Goal: Task Accomplishment & Management: Use online tool/utility

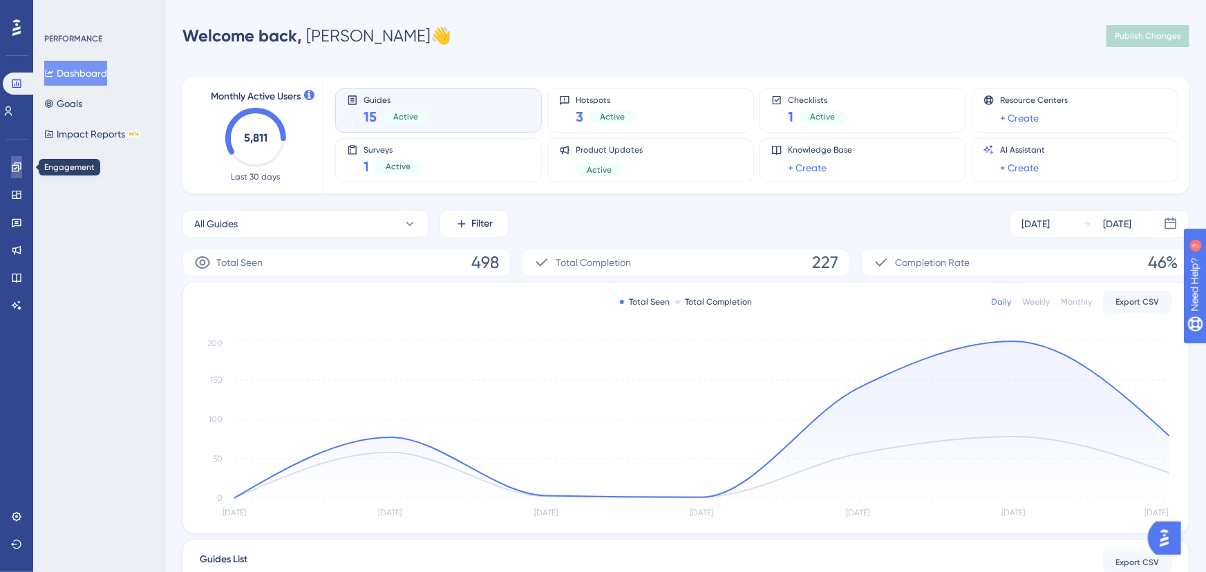
click at [13, 177] on link at bounding box center [16, 167] width 11 height 22
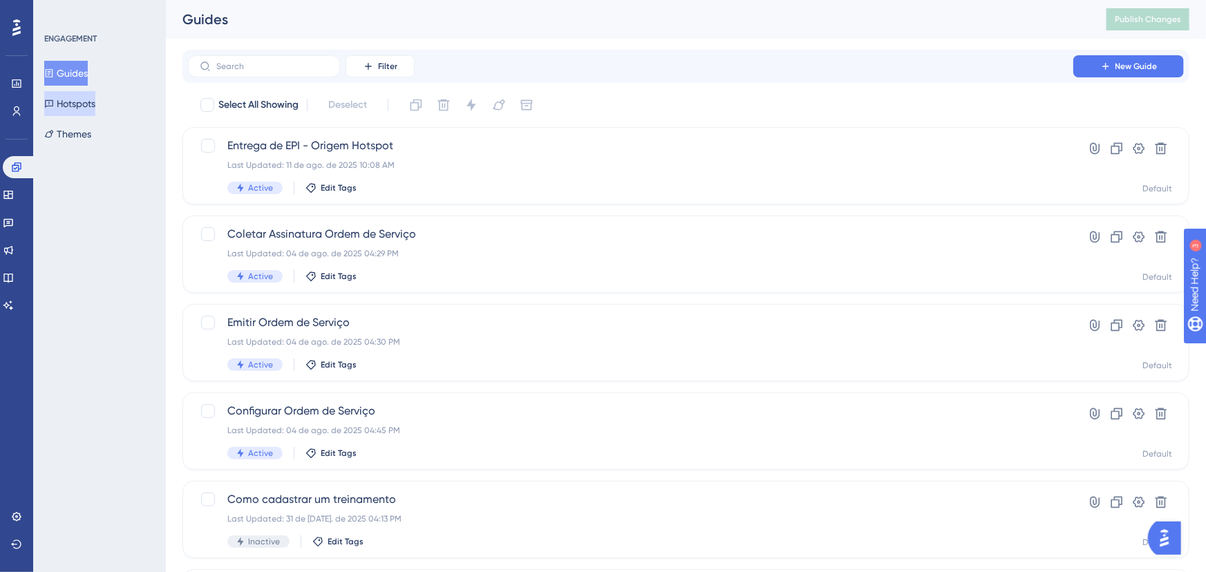
click at [79, 108] on button "Hotspots" at bounding box center [69, 103] width 51 height 25
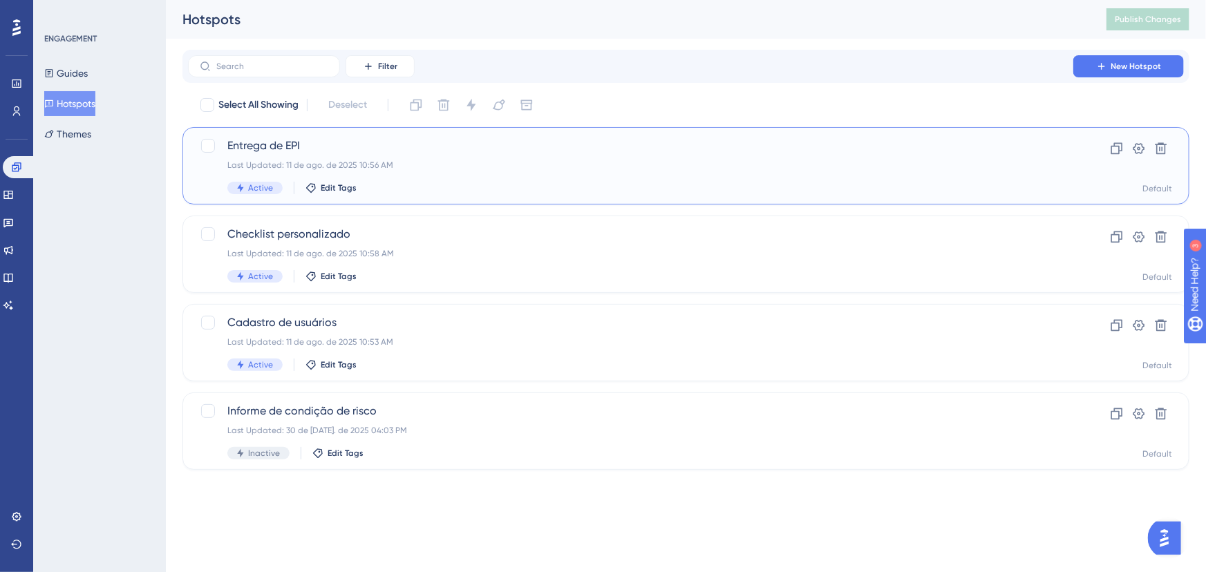
click at [344, 158] on div "Entrega de EPI Last Updated: 11 de ago. de 2025 10:56 AM Active Edit Tags" at bounding box center [630, 166] width 807 height 57
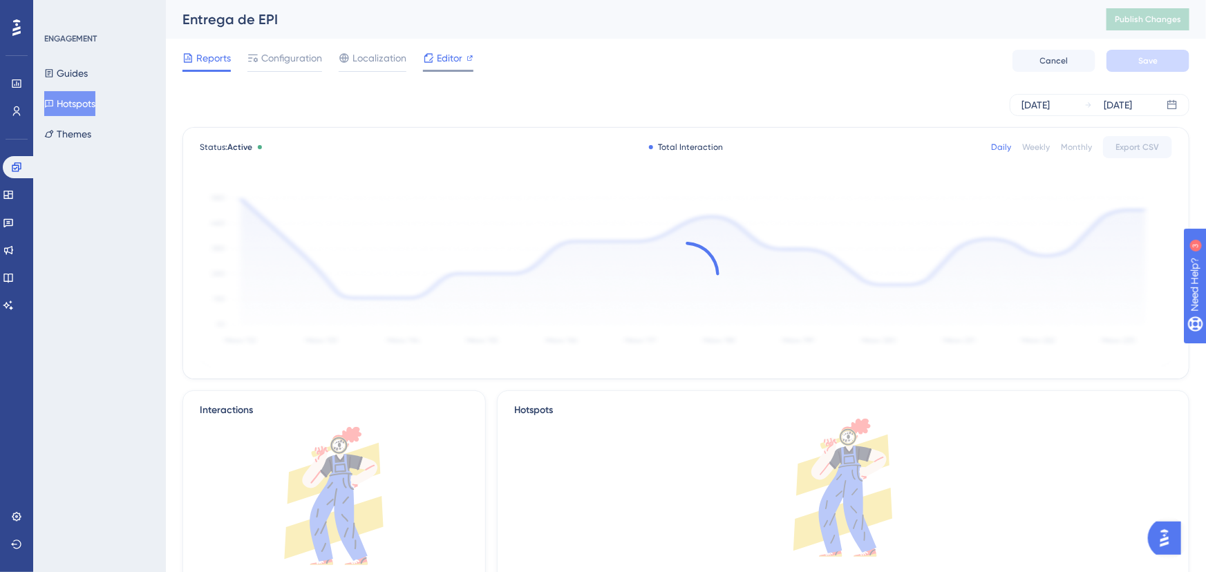
click at [435, 68] on div "Editor" at bounding box center [448, 61] width 50 height 22
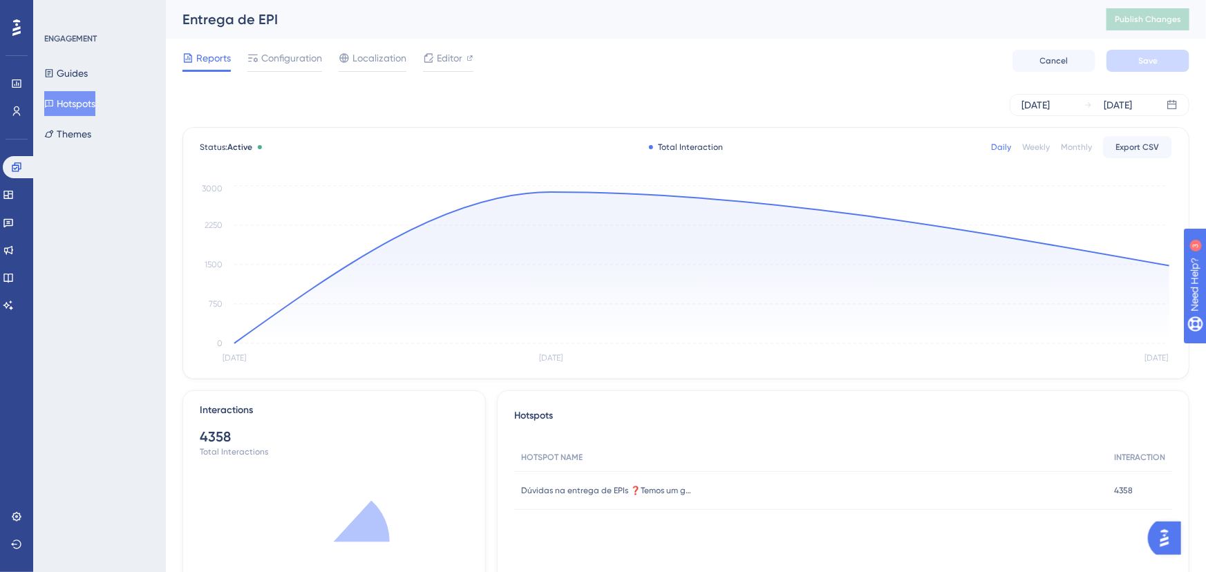
click at [278, 68] on div "Configuration" at bounding box center [284, 61] width 75 height 22
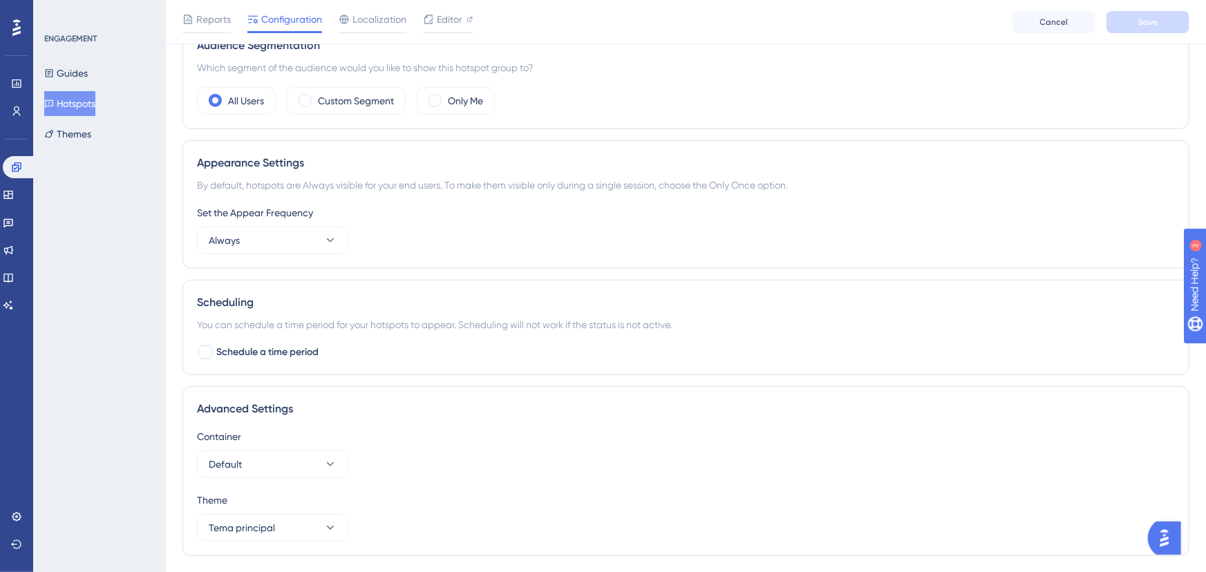
scroll to position [488, 0]
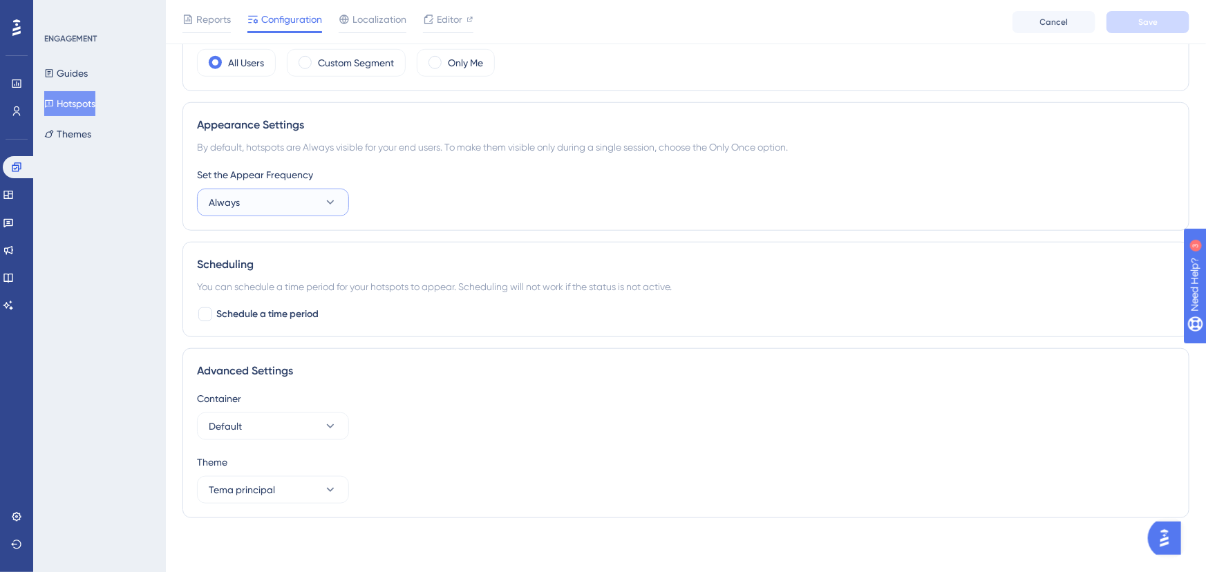
click at [326, 213] on button "Always" at bounding box center [273, 203] width 152 height 28
click at [323, 200] on icon at bounding box center [330, 203] width 14 height 14
click at [369, 167] on div "Set the Appear Frequency" at bounding box center [686, 175] width 978 height 17
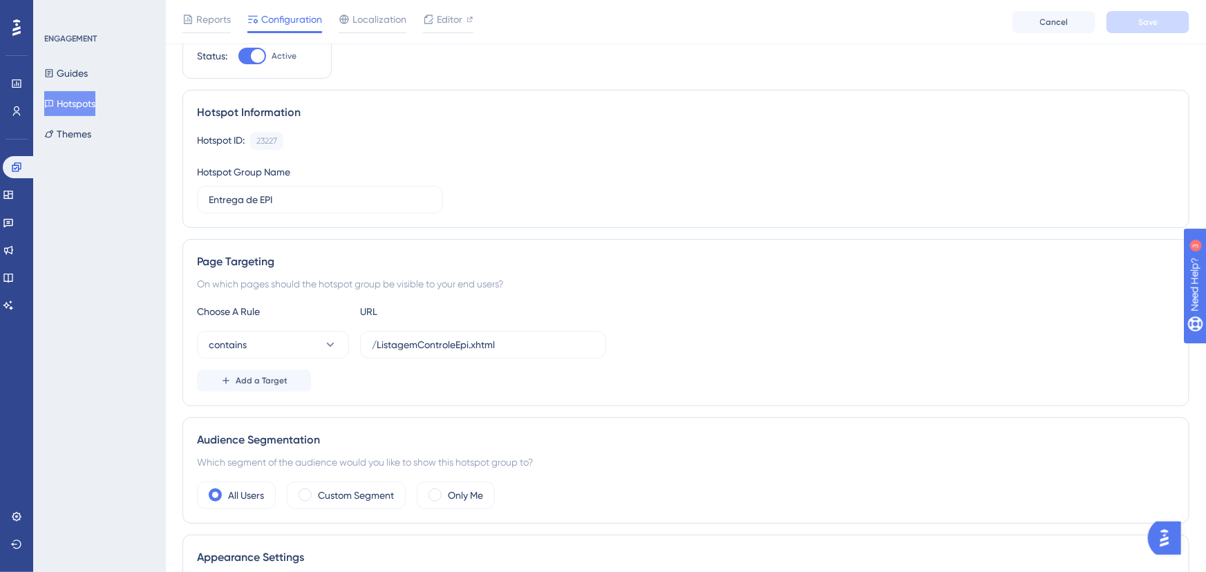
scroll to position [0, 0]
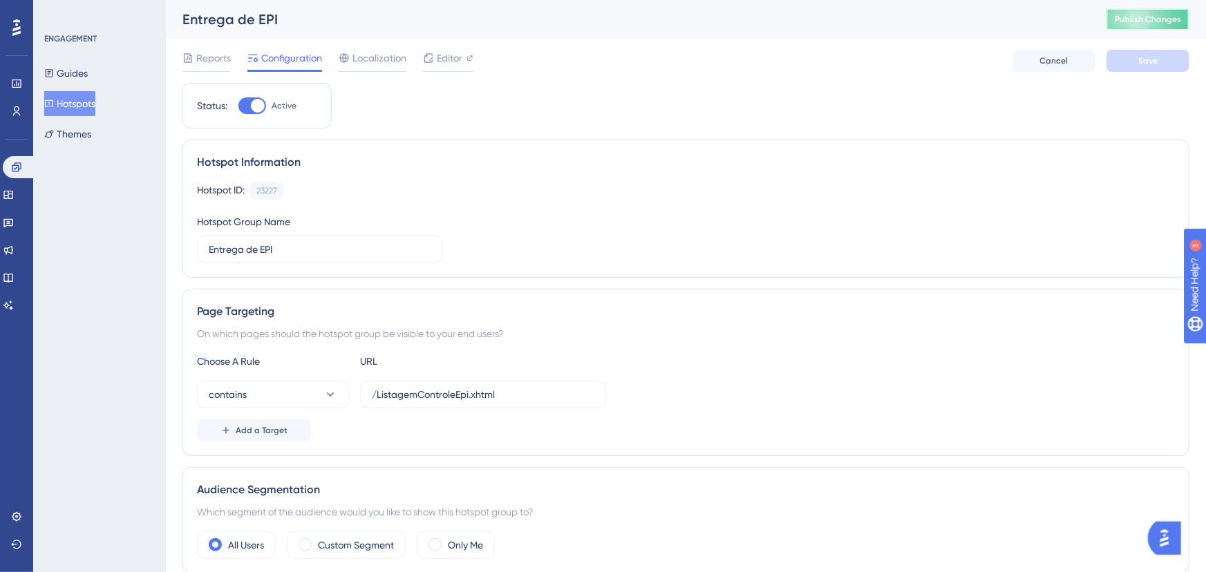
click at [1144, 24] on span "Publish Changes" at bounding box center [1148, 19] width 66 height 11
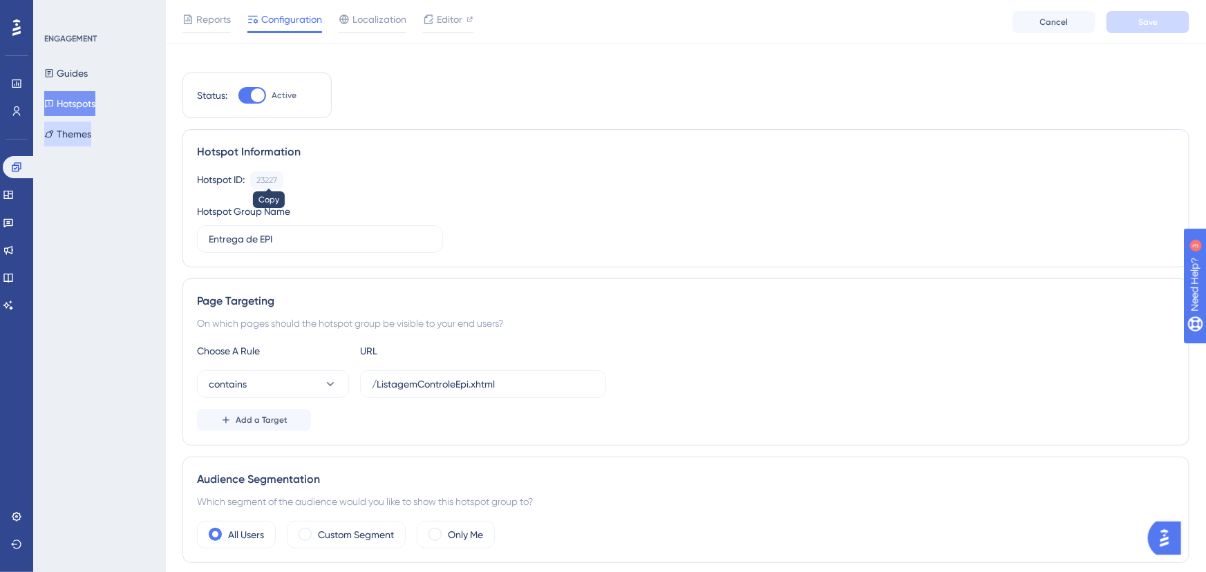
scroll to position [68, 0]
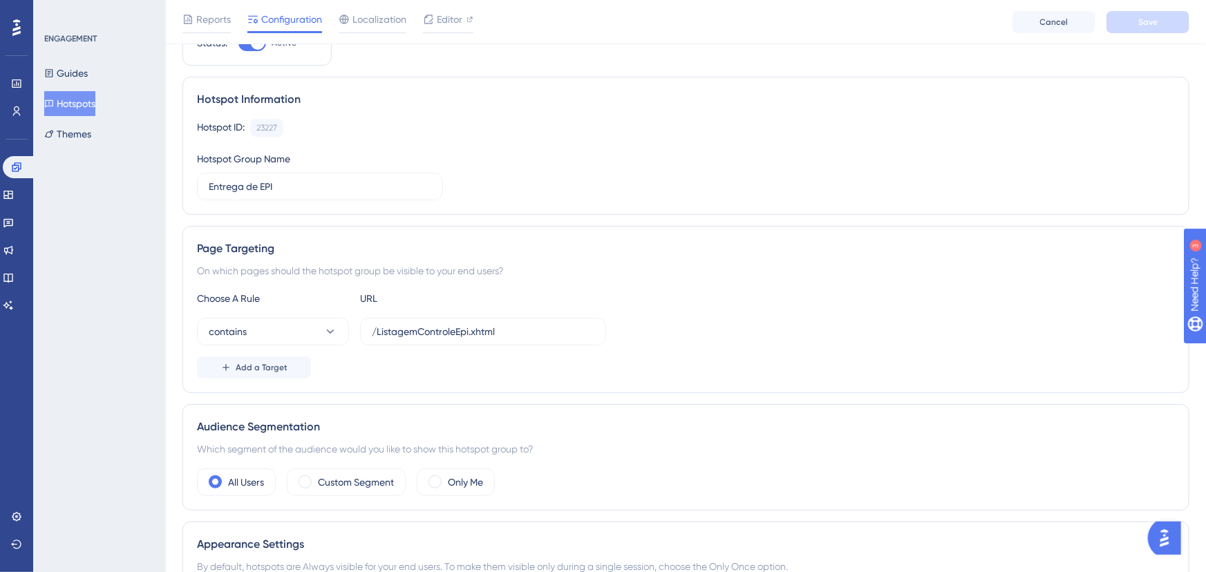
click at [81, 88] on div "Guides Hotspots Themes" at bounding box center [100, 104] width 112 height 86
click at [75, 111] on button "Hotspots" at bounding box center [69, 103] width 51 height 25
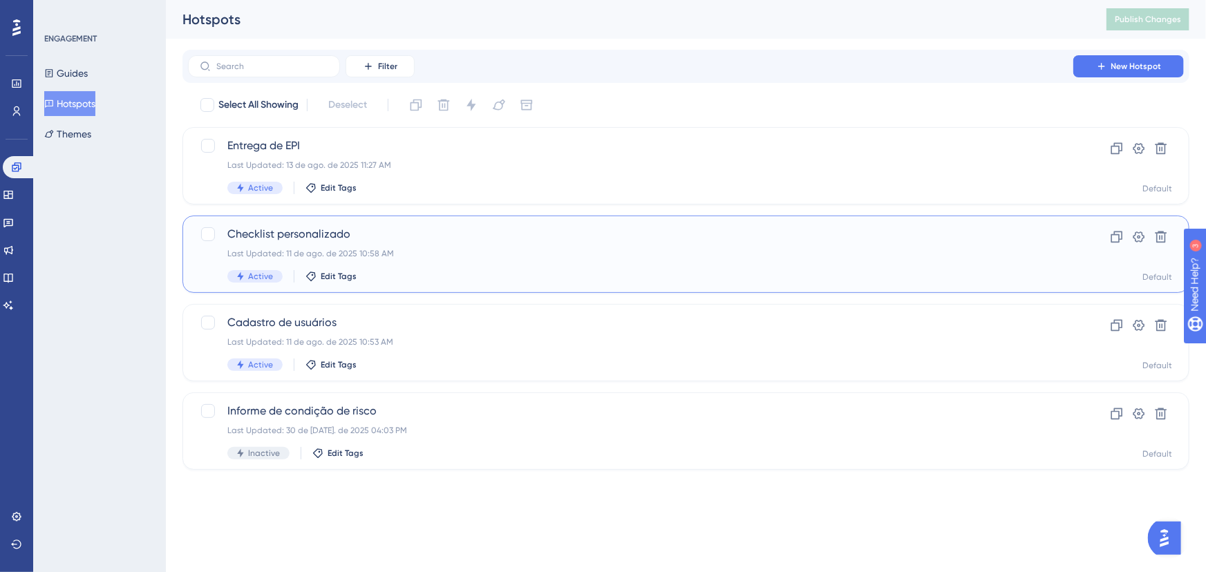
click at [354, 239] on span "Checklist personalizado" at bounding box center [630, 234] width 807 height 17
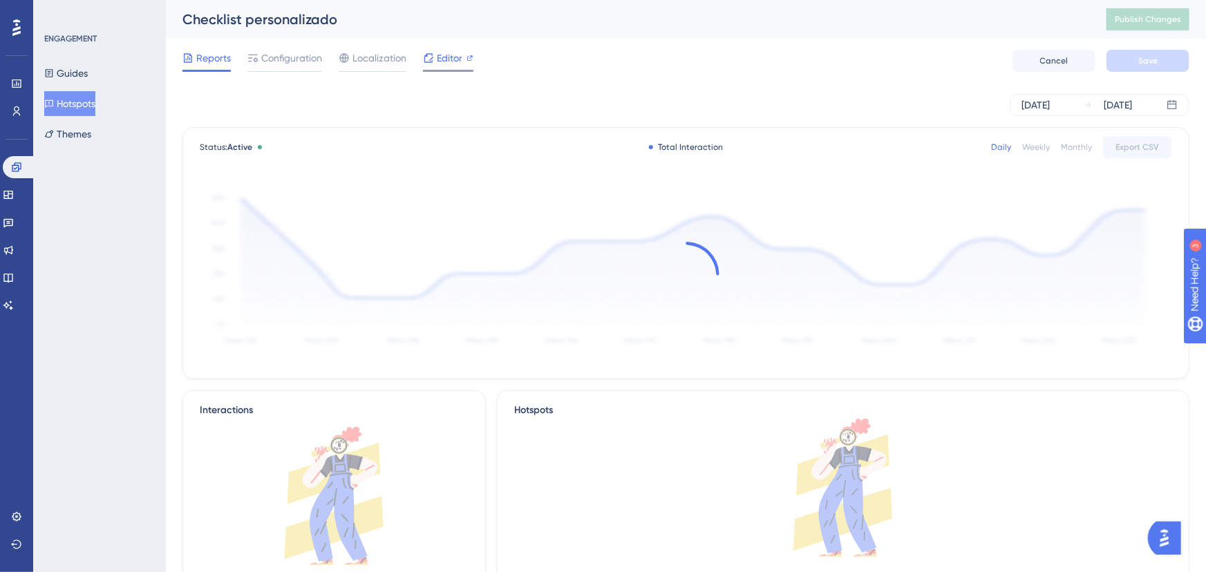
click at [429, 55] on icon at bounding box center [428, 58] width 11 height 11
click at [1127, 14] on span "Publish Changes" at bounding box center [1148, 19] width 66 height 11
click at [85, 106] on button "Hotspots" at bounding box center [69, 103] width 51 height 25
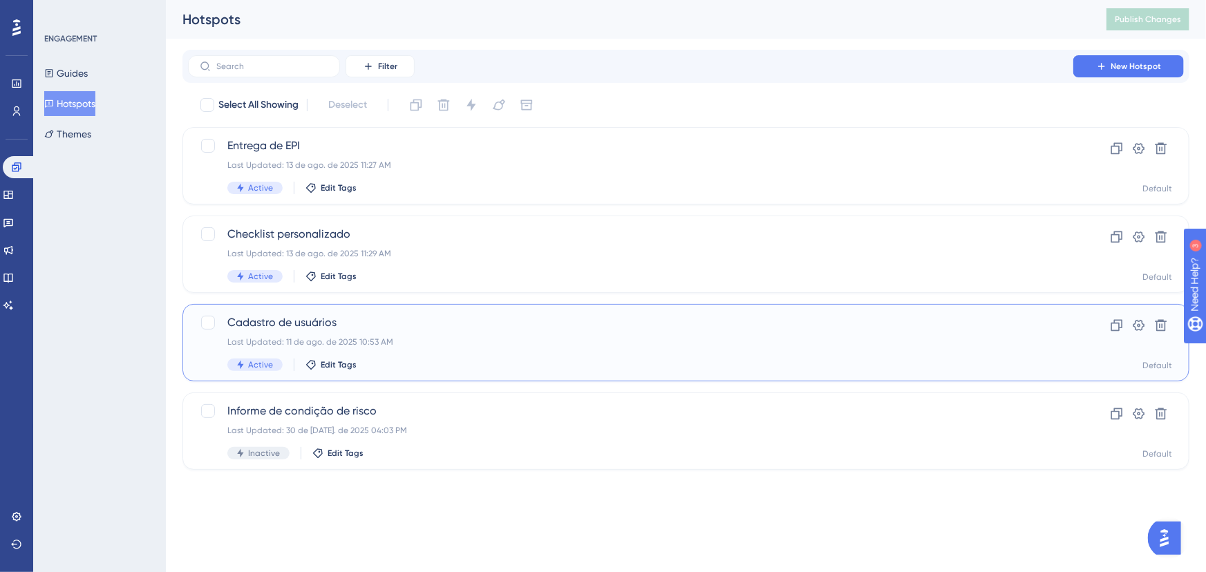
click at [362, 333] on div "Cadastro de usuários Last Updated: 11 de ago. de 2025 10:53 AM Active Edit Tags" at bounding box center [630, 342] width 807 height 57
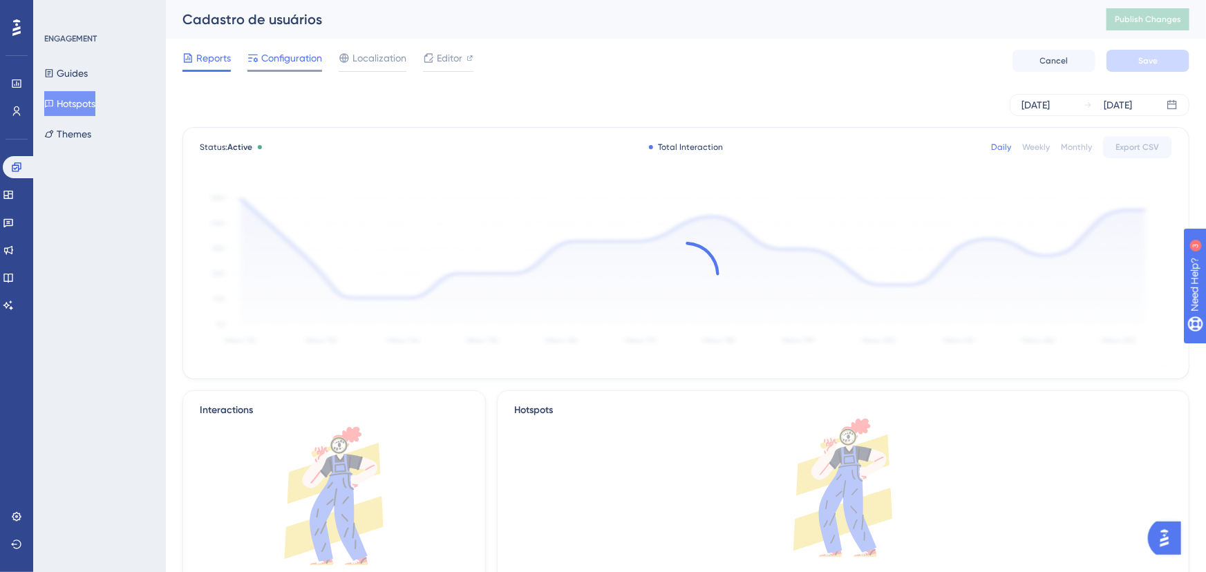
click at [291, 51] on span "Configuration" at bounding box center [291, 58] width 61 height 17
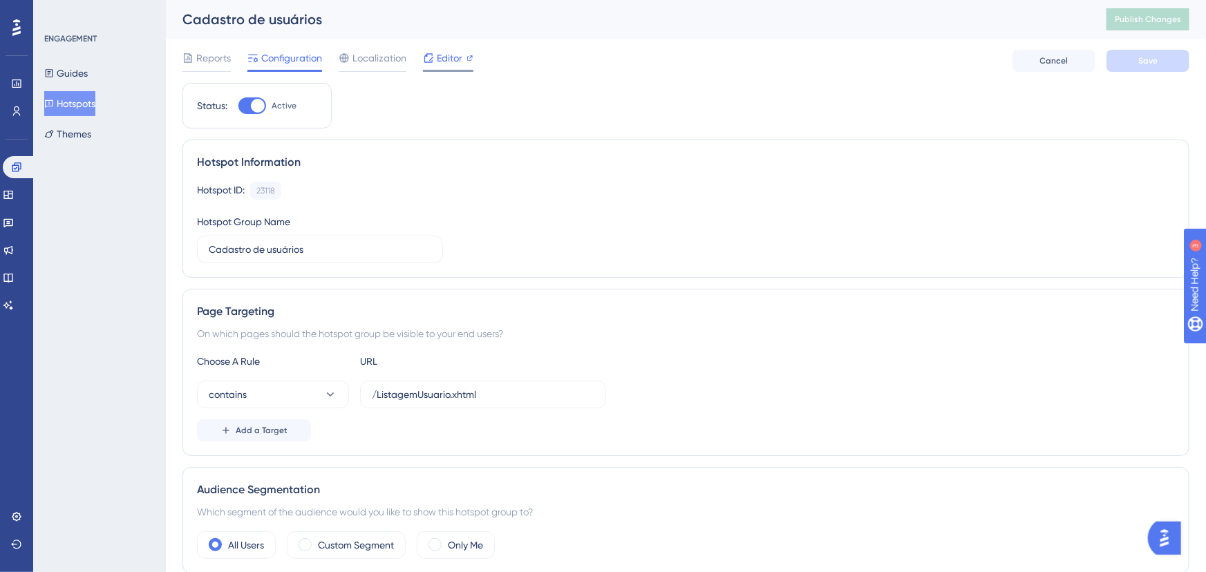
click at [458, 58] on span "Editor" at bounding box center [450, 58] width 26 height 17
click at [1157, 23] on span "Publish Changes" at bounding box center [1148, 19] width 66 height 11
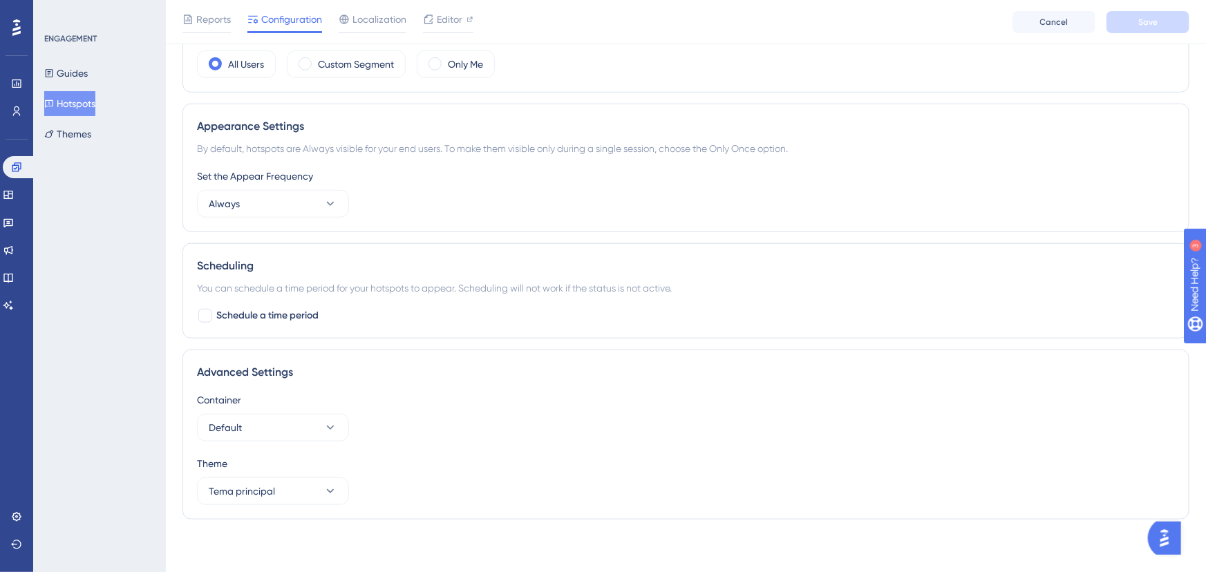
scroll to position [488, 0]
click at [196, 30] on div "Reports" at bounding box center [206, 22] width 48 height 22
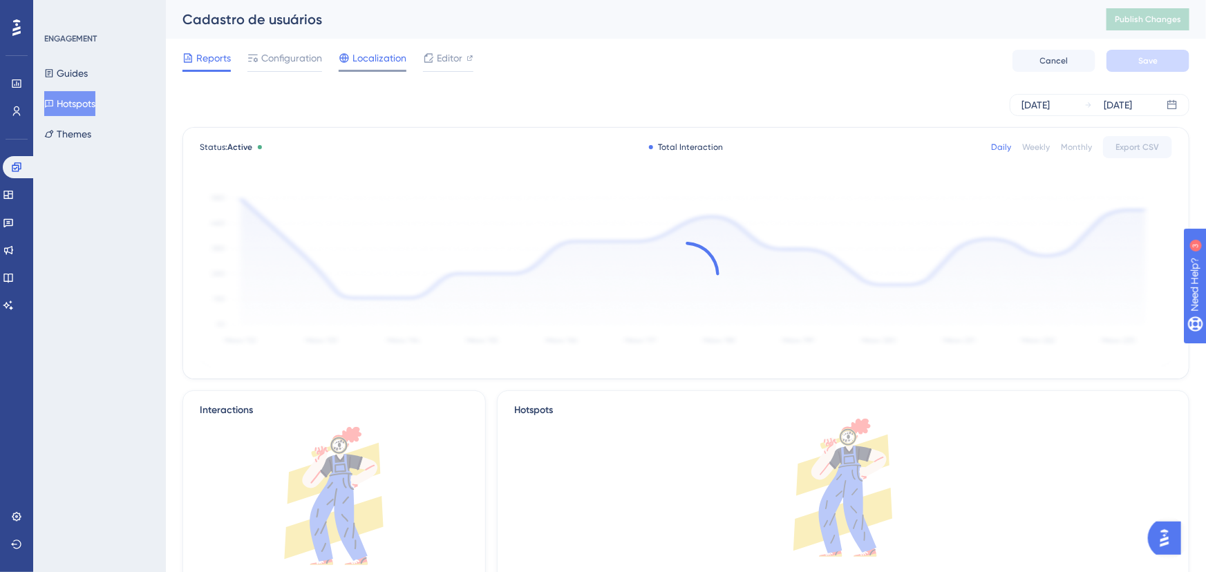
click at [365, 62] on span "Localization" at bounding box center [379, 58] width 54 height 17
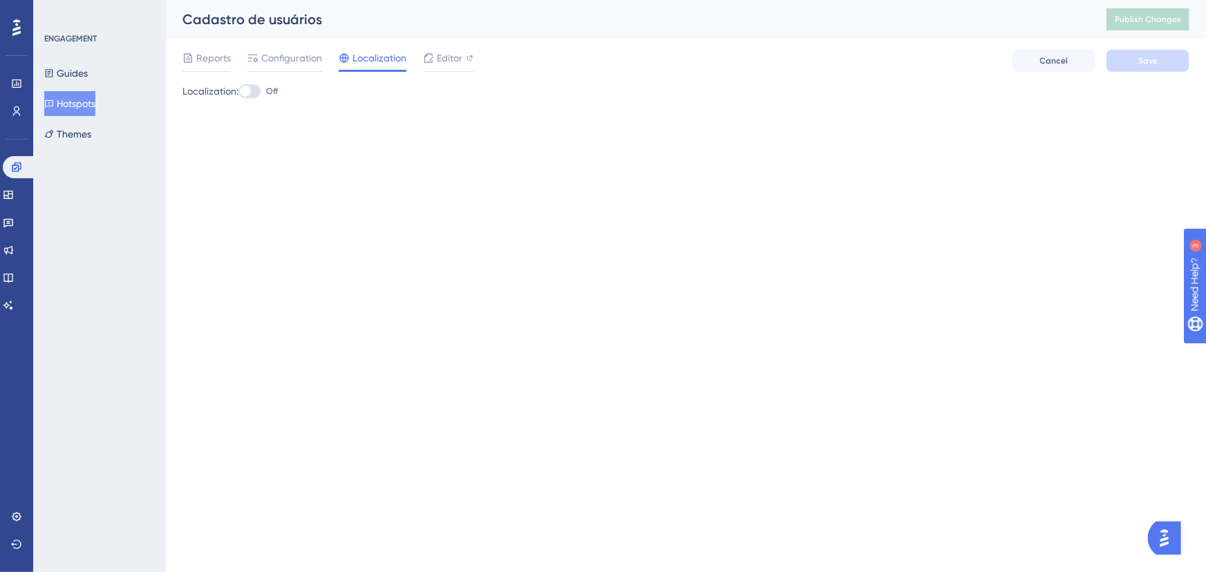
click at [68, 115] on button "Hotspots" at bounding box center [69, 103] width 51 height 25
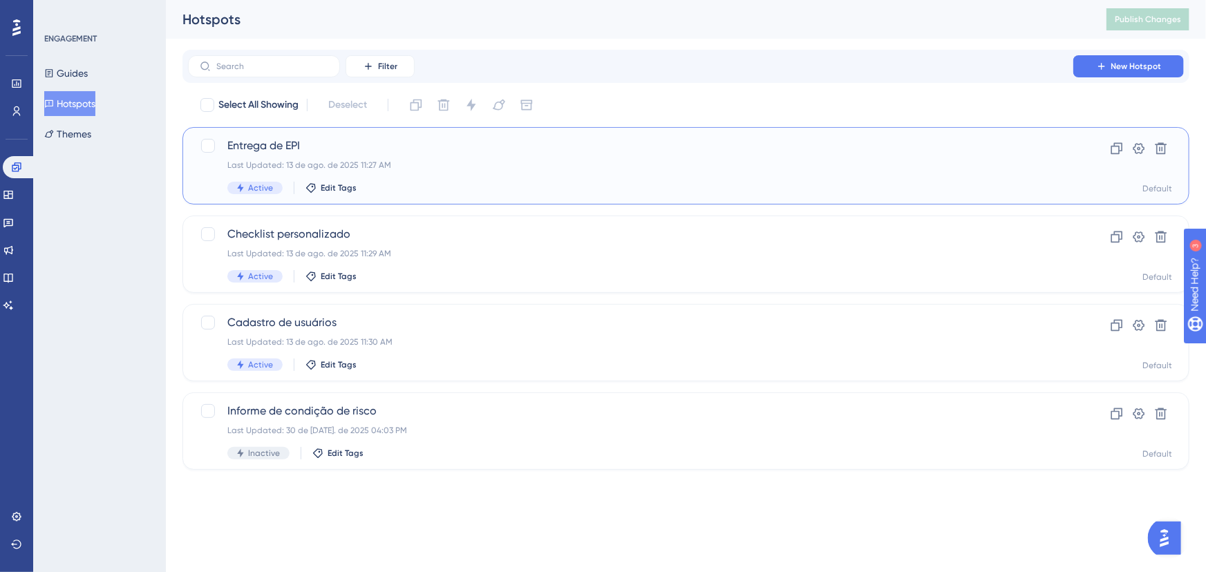
click at [288, 163] on div "Last Updated: 13 de ago. de 2025 11:27 AM" at bounding box center [630, 165] width 807 height 11
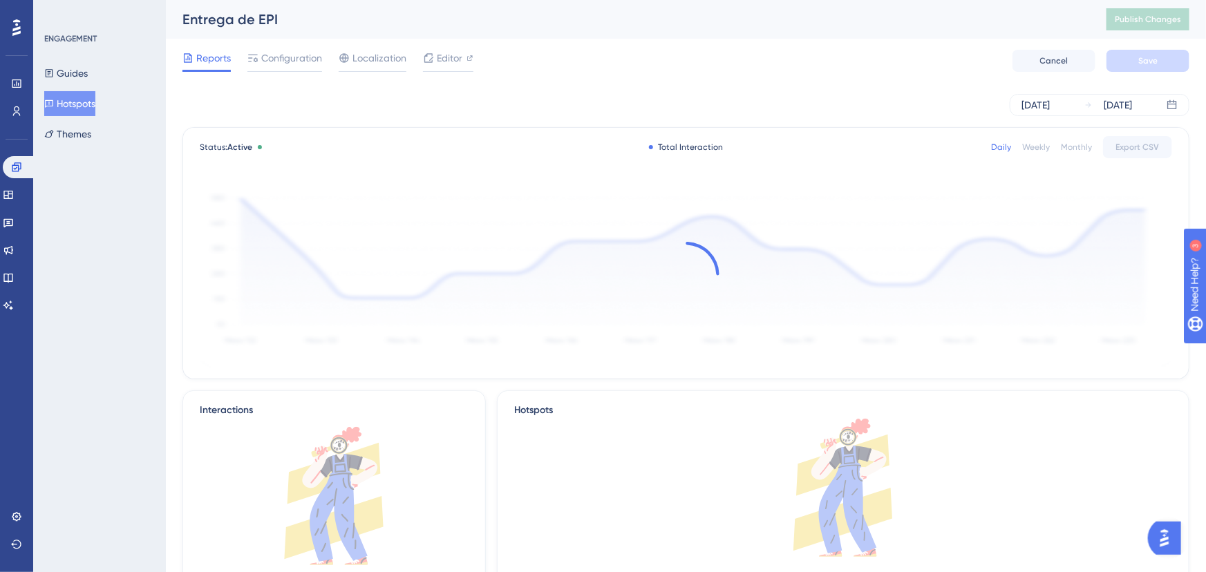
click at [427, 44] on div "Reports Configuration Localization Editor Cancel Save" at bounding box center [685, 61] width 1007 height 44
click at [436, 59] on div "Editor" at bounding box center [448, 58] width 50 height 17
